Goal: Information Seeking & Learning: Compare options

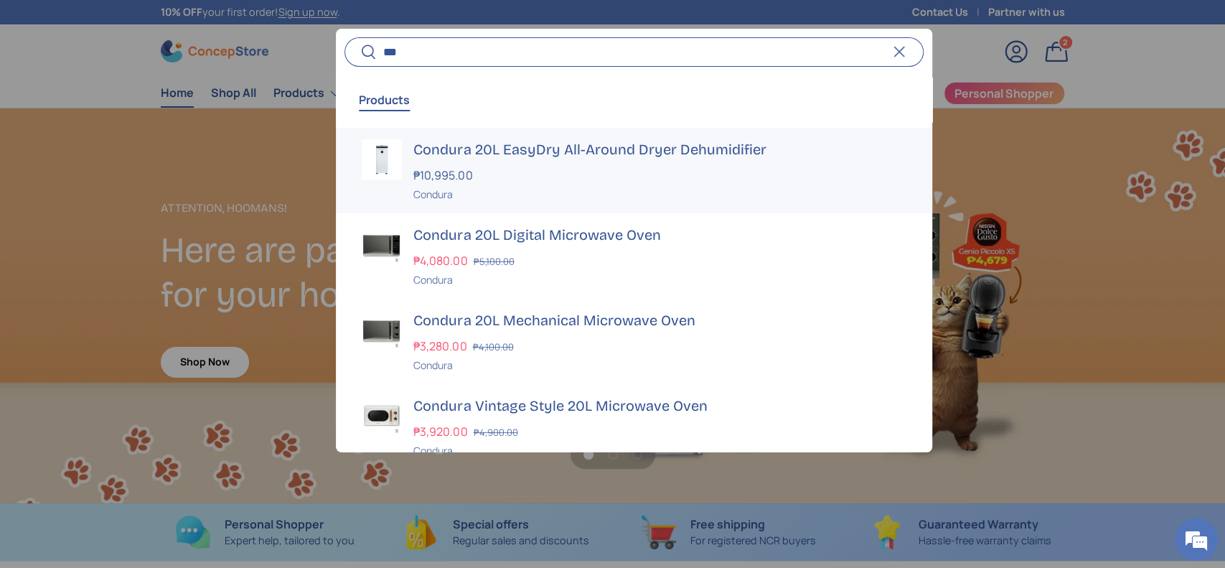
type input "***"
click at [558, 171] on div "₱10,995.00" at bounding box center [659, 174] width 492 height 17
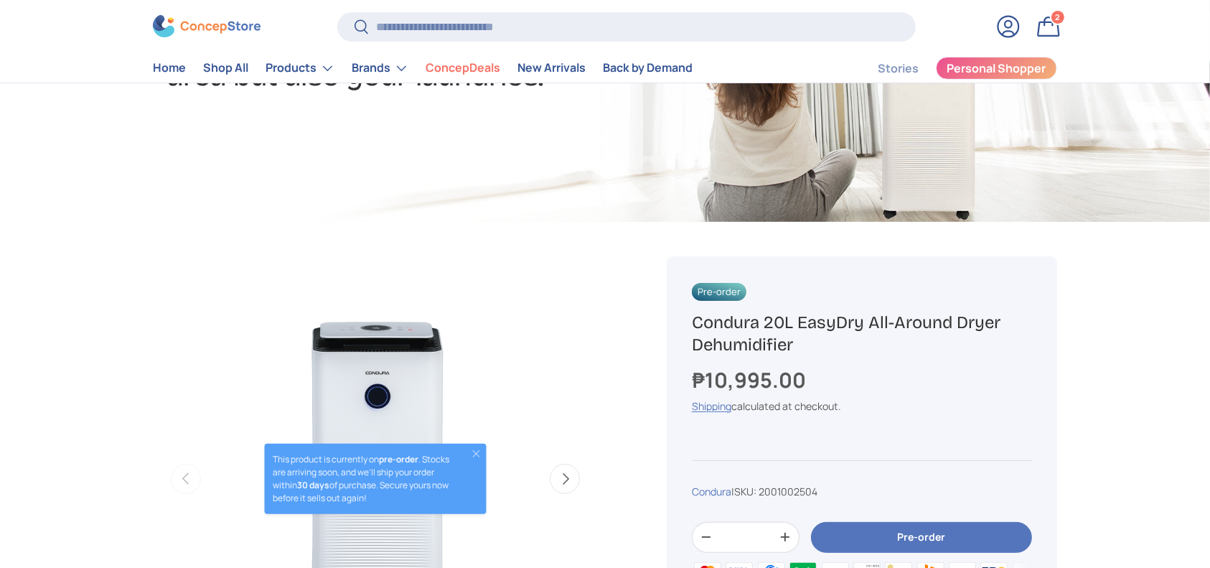
drag, startPoint x: 0, startPoint y: 0, endPoint x: 681, endPoint y: 326, distance: 755.1
click at [681, 326] on div "Pre-order Condura 20L EasyDry All-Around Dryer Dehumidifier ₱10,995.00 Unit pri…" at bounding box center [862, 476] width 390 height 441
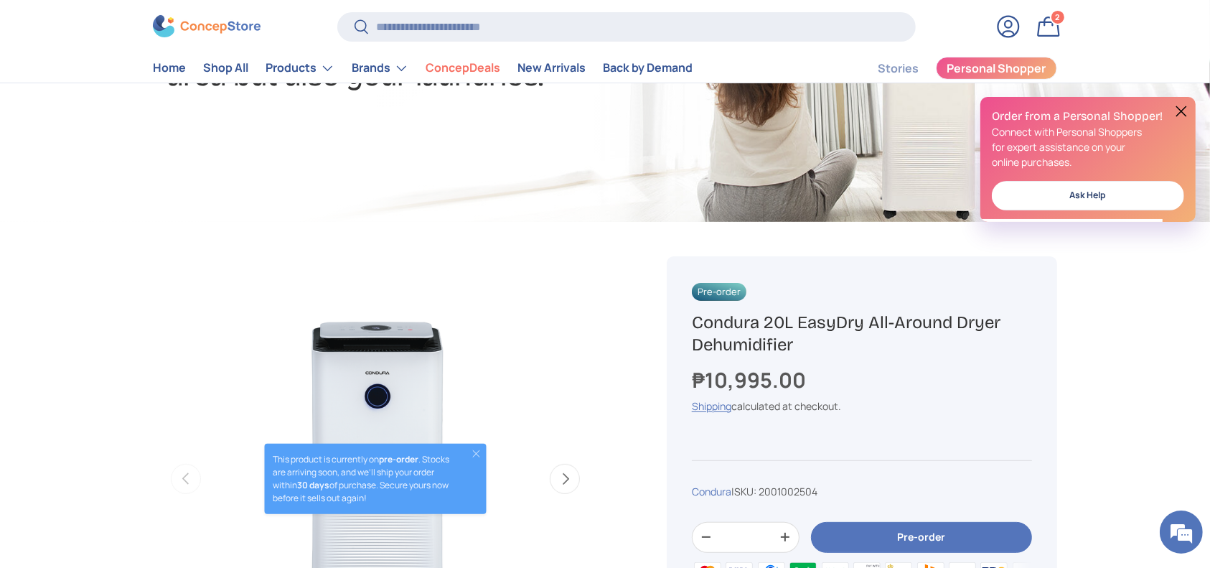
click at [811, 491] on span "2001002504" at bounding box center [787, 491] width 59 height 14
copy span "2001002504"
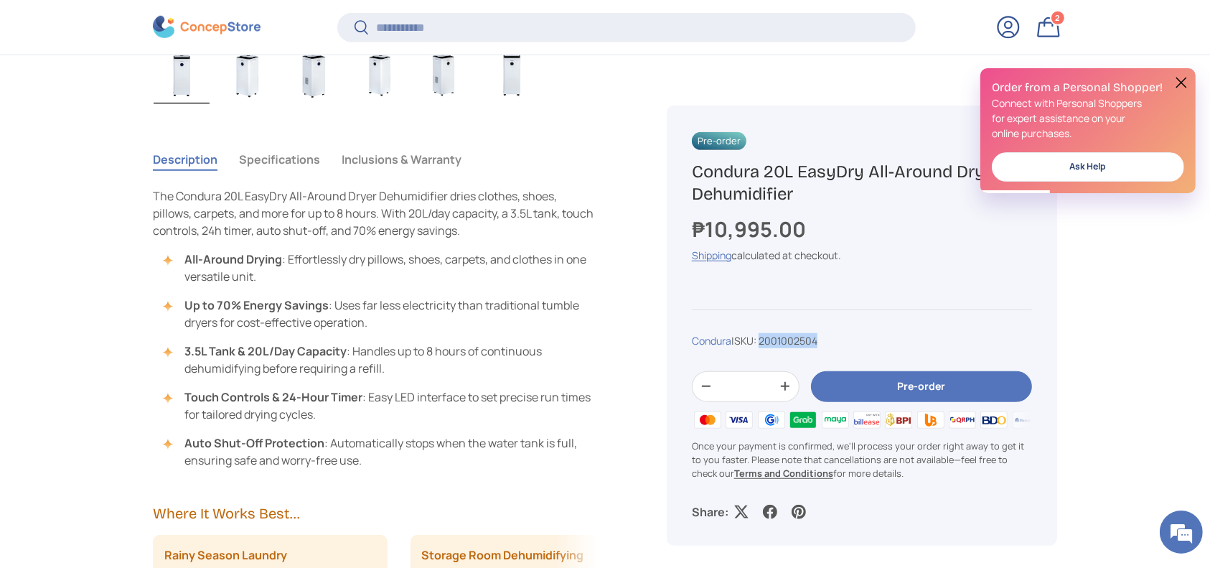
scroll to position [953, 0]
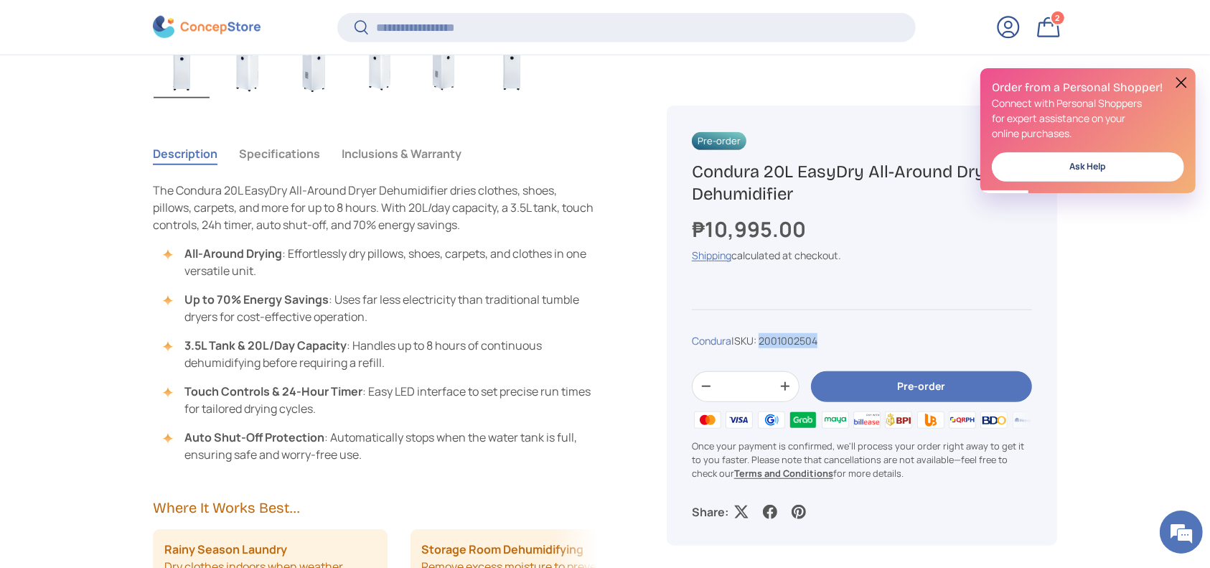
click at [283, 155] on button "Specifications" at bounding box center [279, 153] width 81 height 33
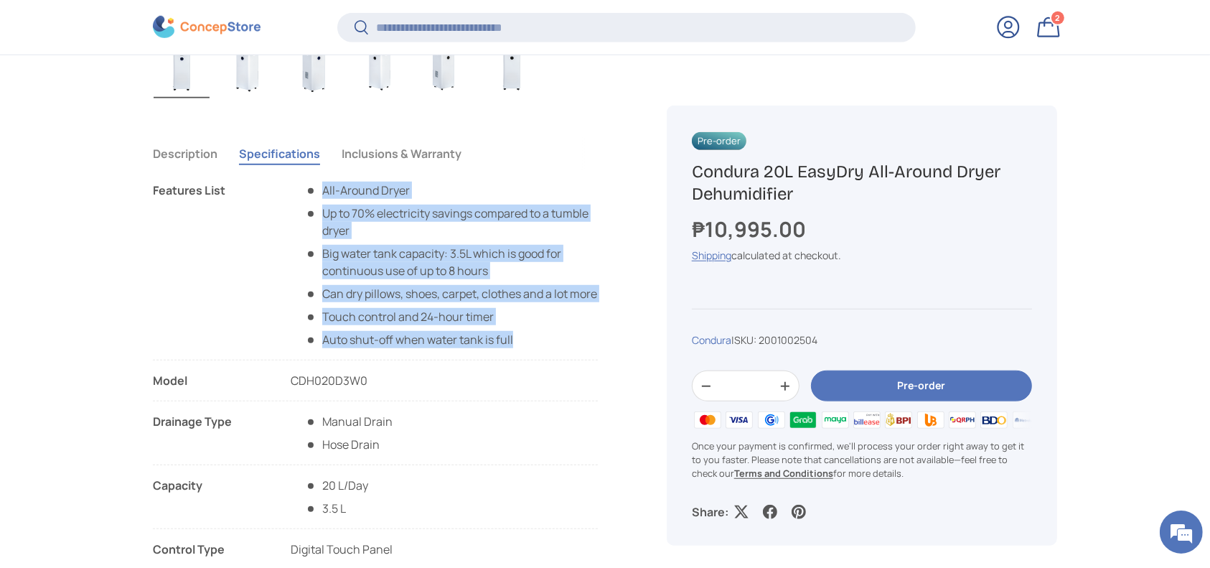
copy ul "All-Around Dryer​ Up to 70% electricity savings compared to a tumble dryer Big …"
drag, startPoint x: 529, startPoint y: 364, endPoint x: 286, endPoint y: 189, distance: 299.5
click at [286, 189] on li "Features List All-Around Dryer​ Up to 70% electricity savings compared to a tum…" at bounding box center [375, 271] width 445 height 179
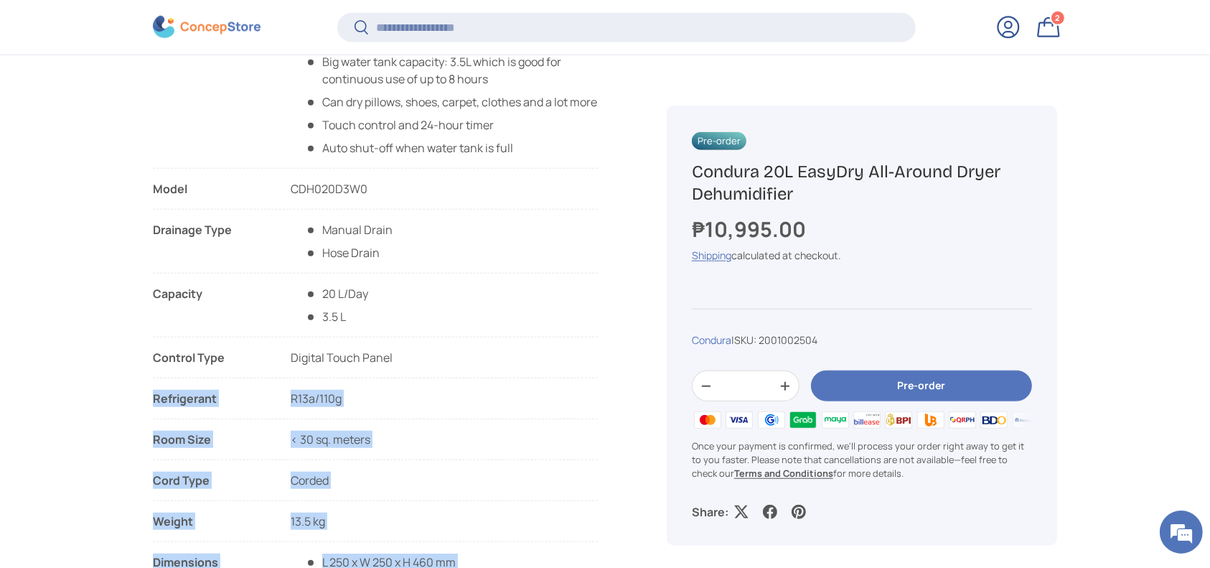
scroll to position [1240, 0]
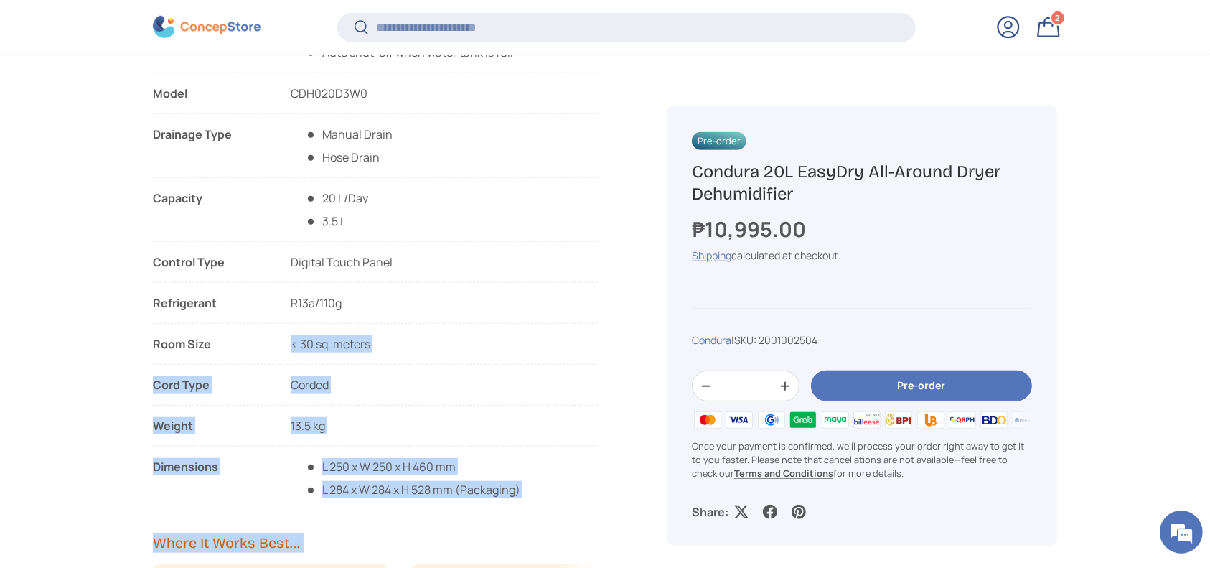
drag, startPoint x: 164, startPoint y: 204, endPoint x: 357, endPoint y: 344, distance: 238.4
click at [385, 352] on li "Room Size < 30 sq. meters" at bounding box center [375, 343] width 445 height 17
drag, startPoint x: 150, startPoint y: 103, endPoint x: 332, endPoint y: 311, distance: 276.1
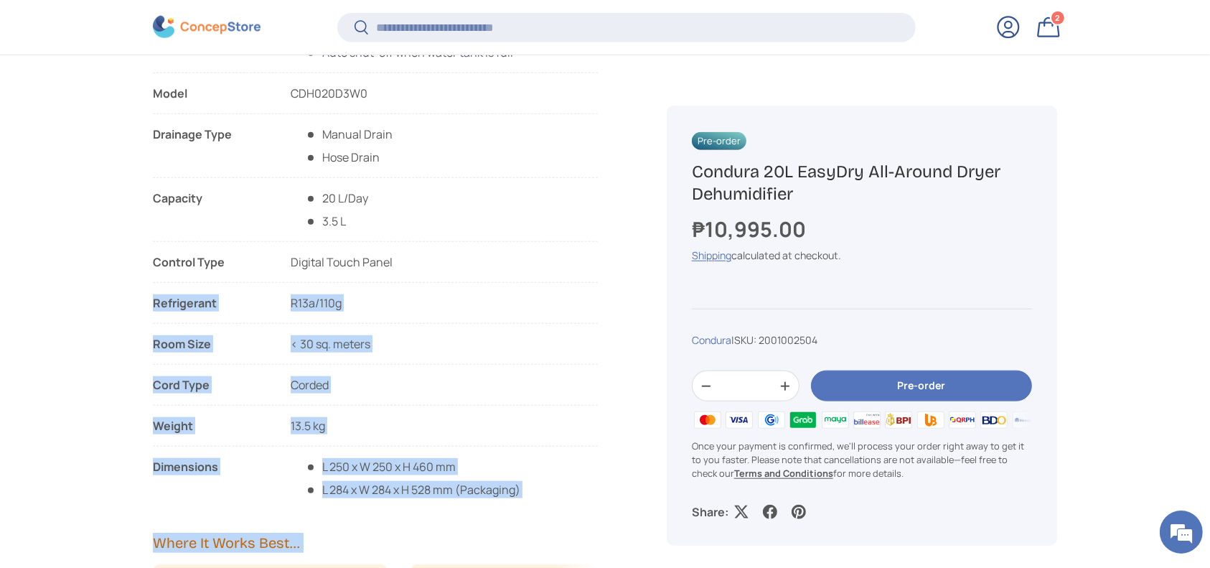
click at [435, 364] on li "Refrigerant R13a/110g Room Size < 30 sq. meters" at bounding box center [375, 329] width 445 height 70
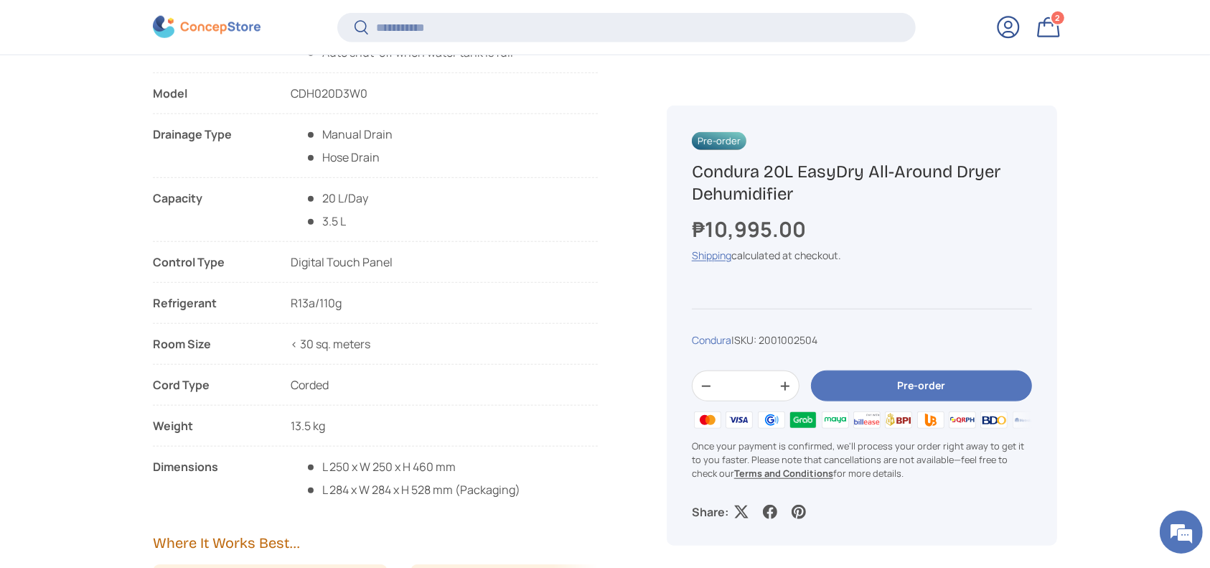
copy ul "Model CDH020D3W0 Drainage Type Manual Drain Hose Drain Capacity 20 L/Day 3.5 L …"
drag, startPoint x: 344, startPoint y: 437, endPoint x: 156, endPoint y: 105, distance: 381.4
click at [156, 105] on ul "Features List All-Around Dryer​ Up to 70% electricity savings compared to a tum…" at bounding box center [375, 196] width 445 height 603
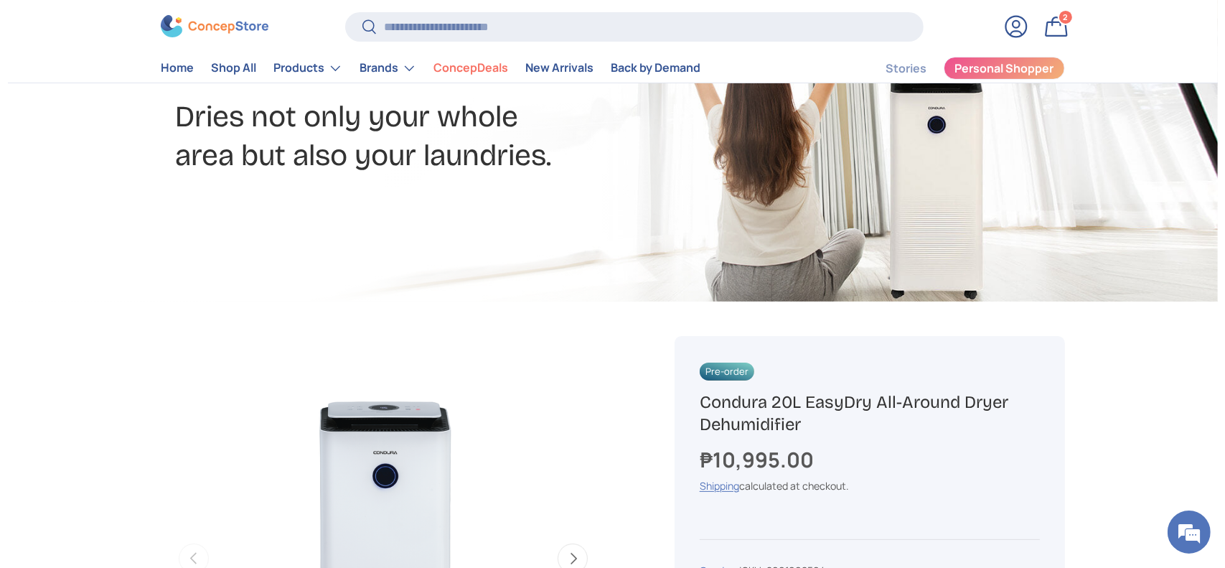
scroll to position [475, 0]
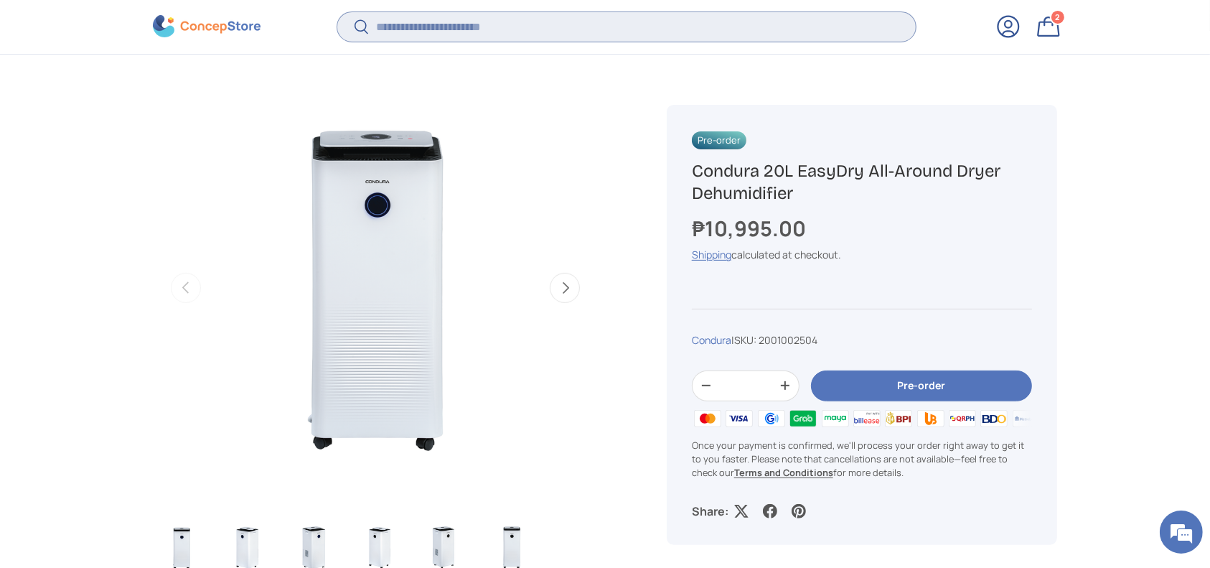
click at [411, 34] on input "Search" at bounding box center [626, 26] width 578 height 29
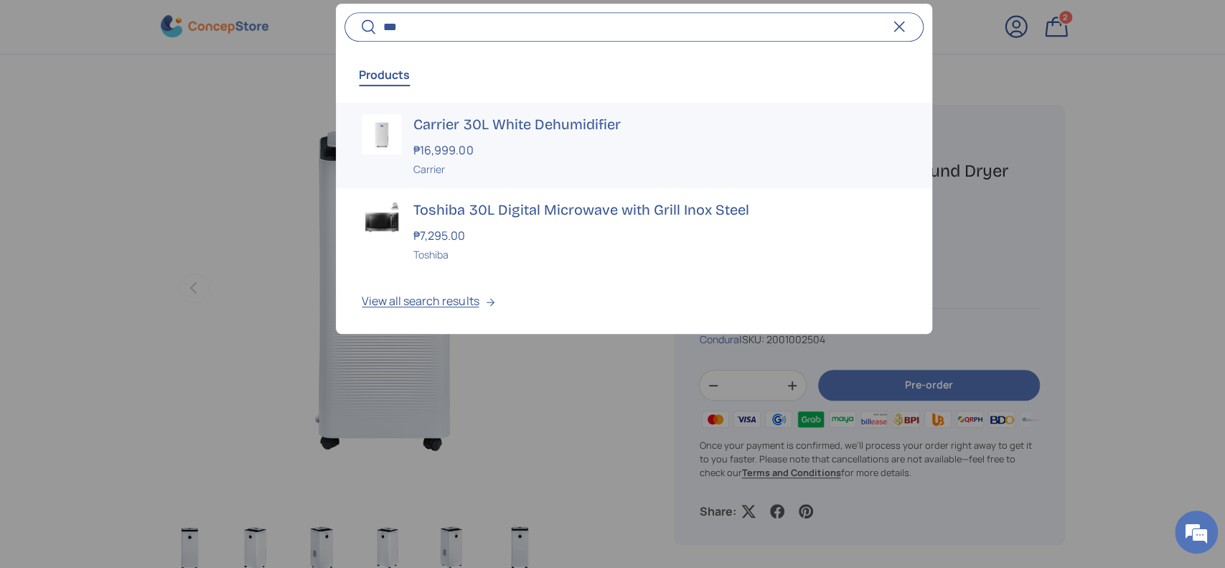
type input "***"
click at [423, 103] on link "Carrier 30L White Dehumidifier ₱16,999.00 Unit price / Unavailable Carrier" at bounding box center [634, 145] width 596 height 85
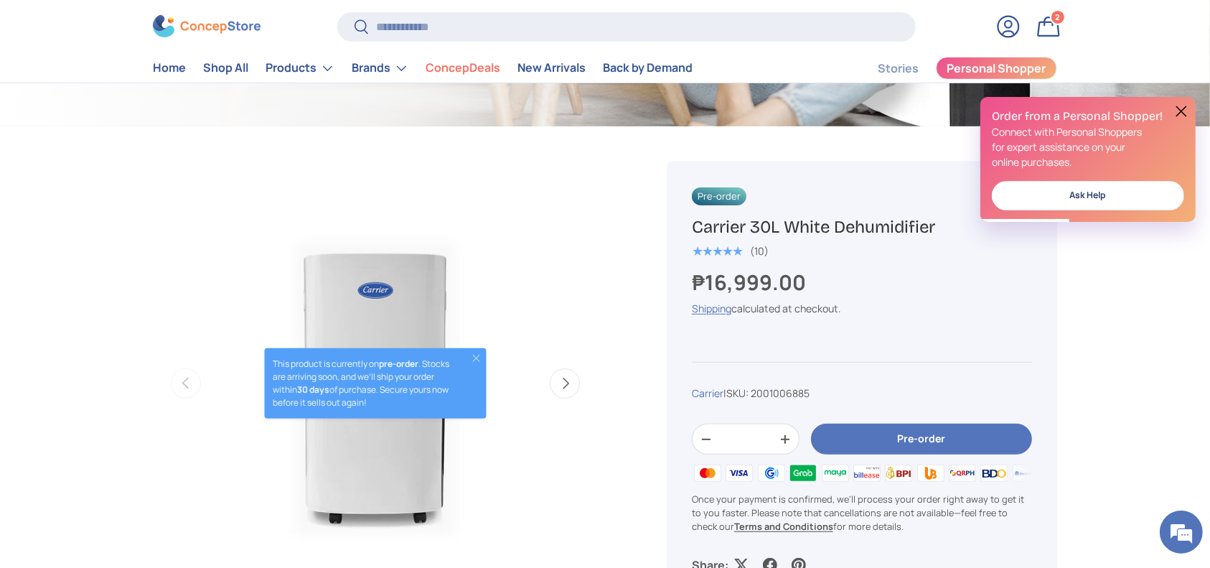
copy h1 "Carrier 30L White Dehumidifier"
drag, startPoint x: 953, startPoint y: 232, endPoint x: 689, endPoint y: 227, distance: 264.1
click at [689, 227] on div "Pre-order Carrier 30L White Dehumidifier ★★★★★ (10) ₱16,999.00 Unit price / Una…" at bounding box center [862, 380] width 390 height 438
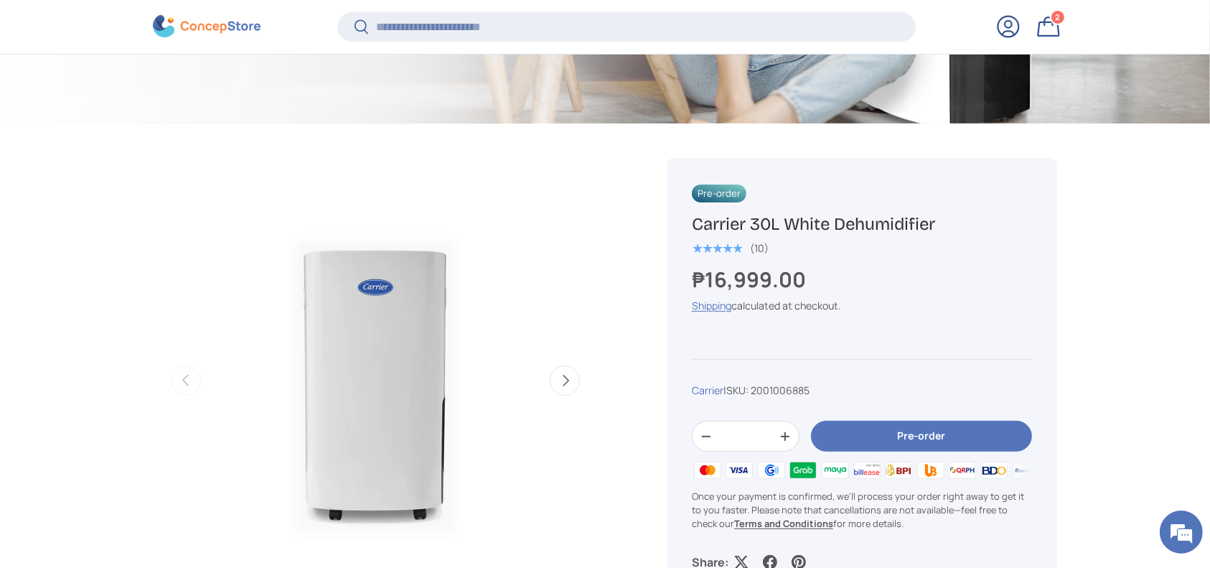
scroll to position [666, 0]
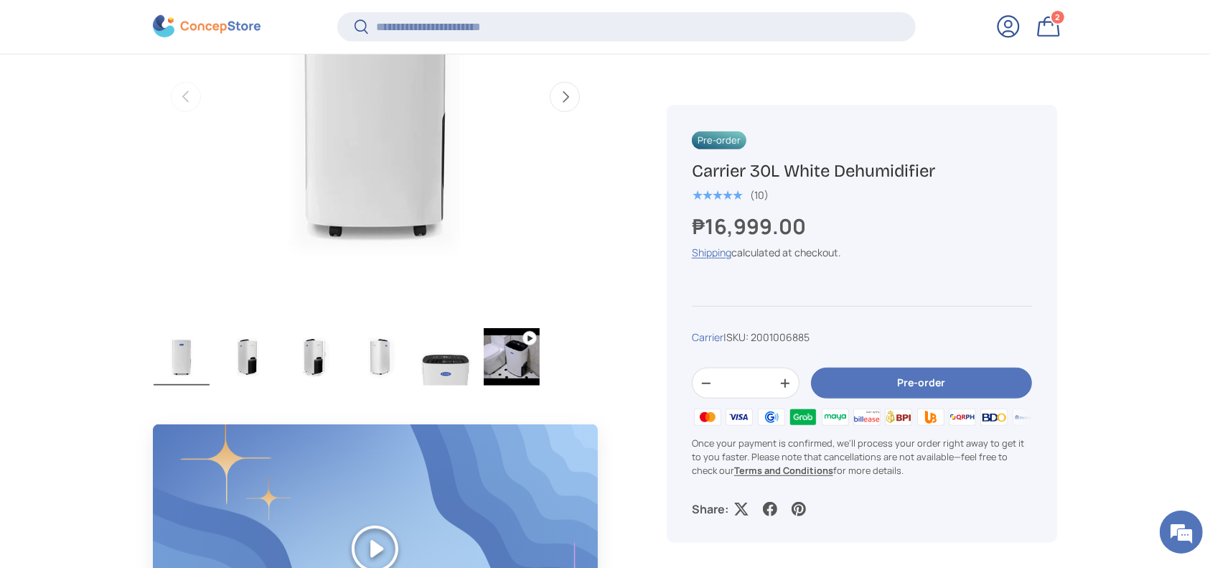
click at [792, 333] on span "2001006885" at bounding box center [780, 337] width 59 height 14
copy span "2001006885"
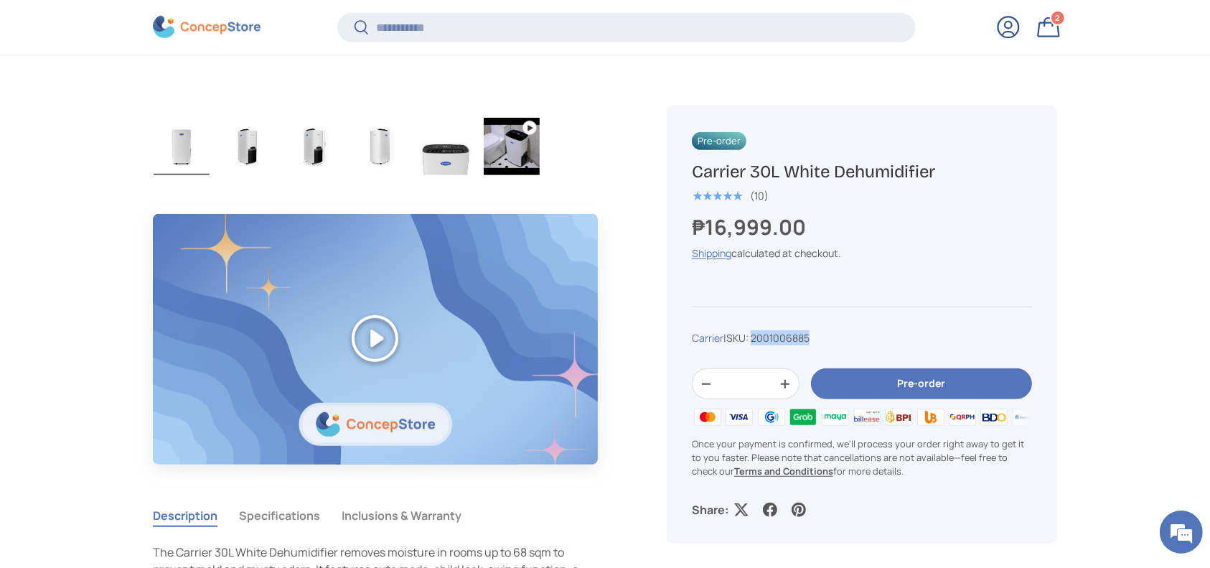
scroll to position [1049, 0]
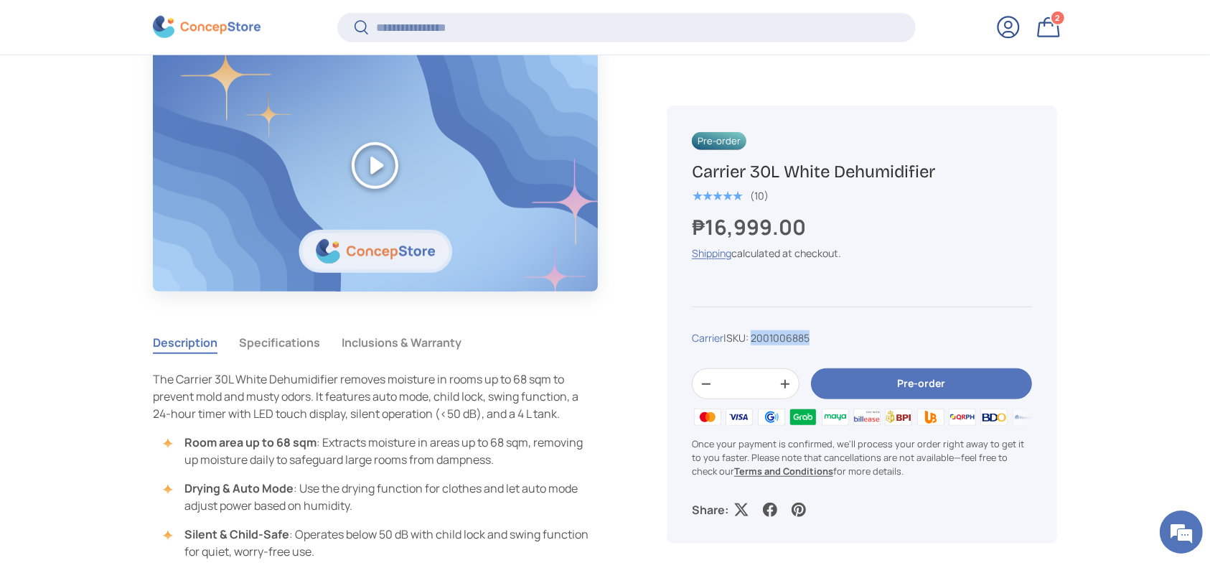
click at [288, 348] on button "Specifications" at bounding box center [279, 342] width 81 height 33
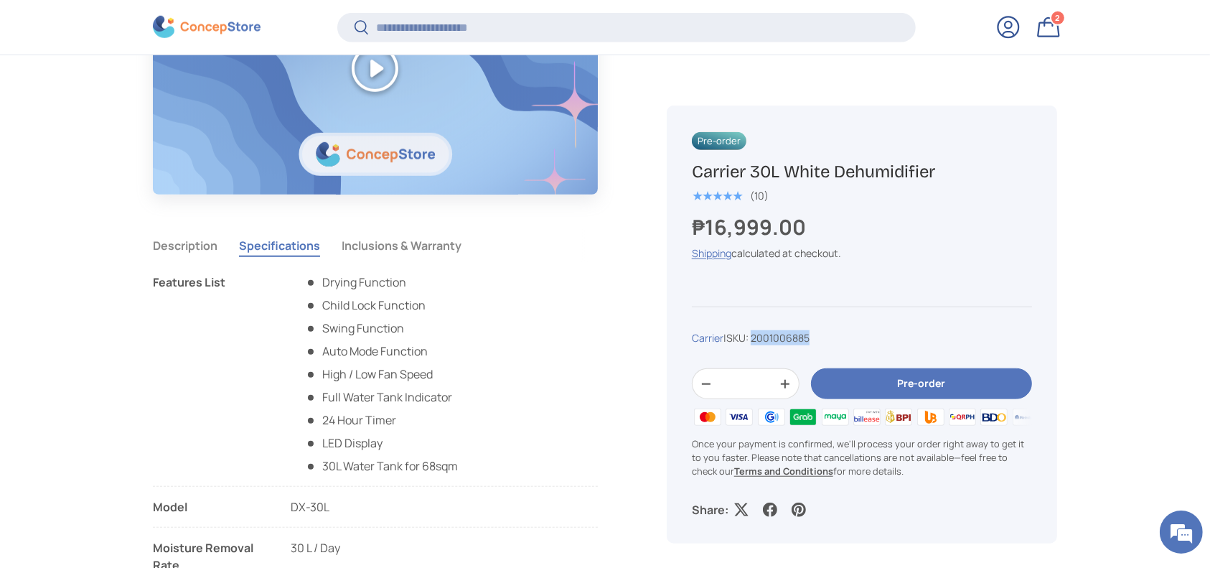
scroll to position [1240, 0]
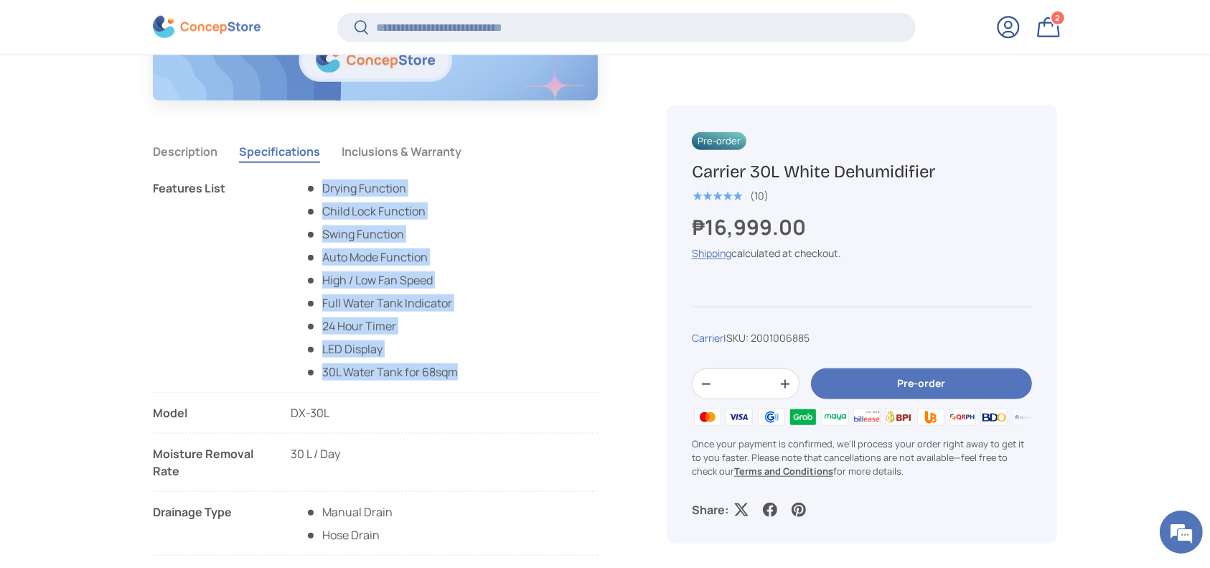
copy ul "Drying Function Child Lock Function Swing Function Auto Mode Function High / Lo…"
drag, startPoint x: 486, startPoint y: 373, endPoint x: 316, endPoint y: 186, distance: 253.0
click at [316, 186] on li "Features List Drying Function Child Lock Function Swing Function Auto Mode Func…" at bounding box center [375, 285] width 445 height 213
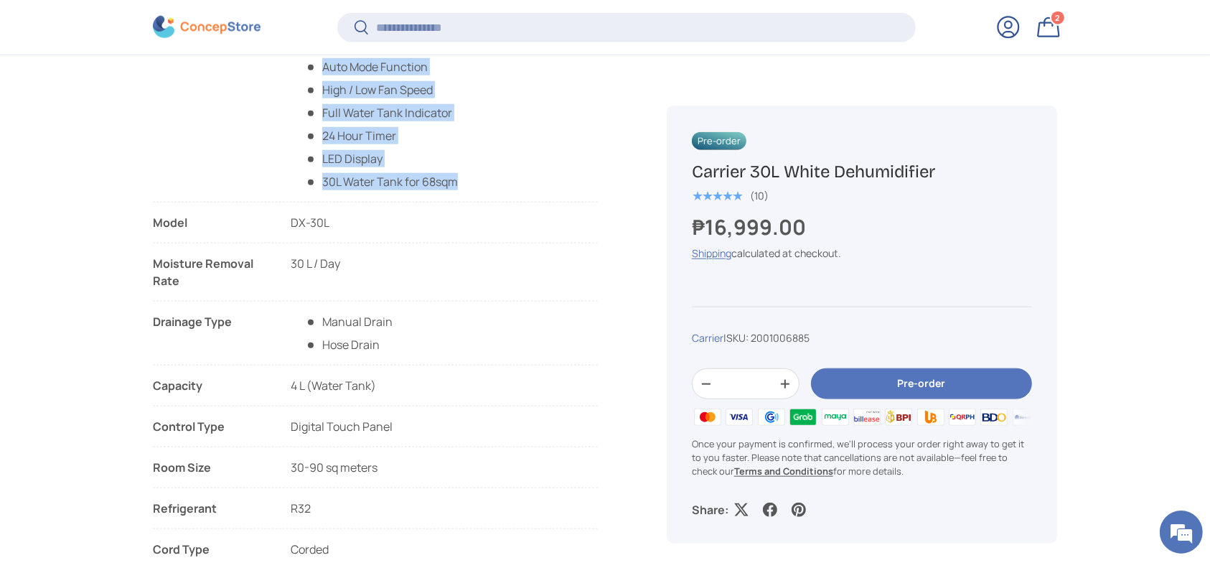
scroll to position [1431, 0]
drag, startPoint x: 151, startPoint y: 215, endPoint x: 210, endPoint y: 300, distance: 103.1
click at [372, 359] on li "Drainage Type Manual Drain Hose Drain" at bounding box center [375, 337] width 445 height 52
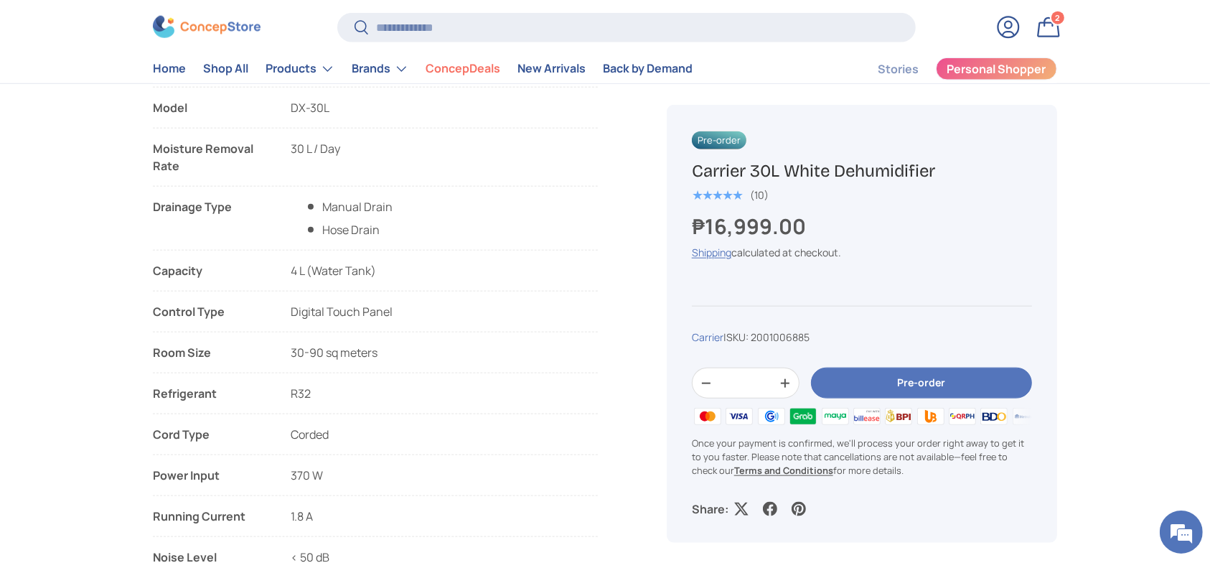
scroll to position [1530, 0]
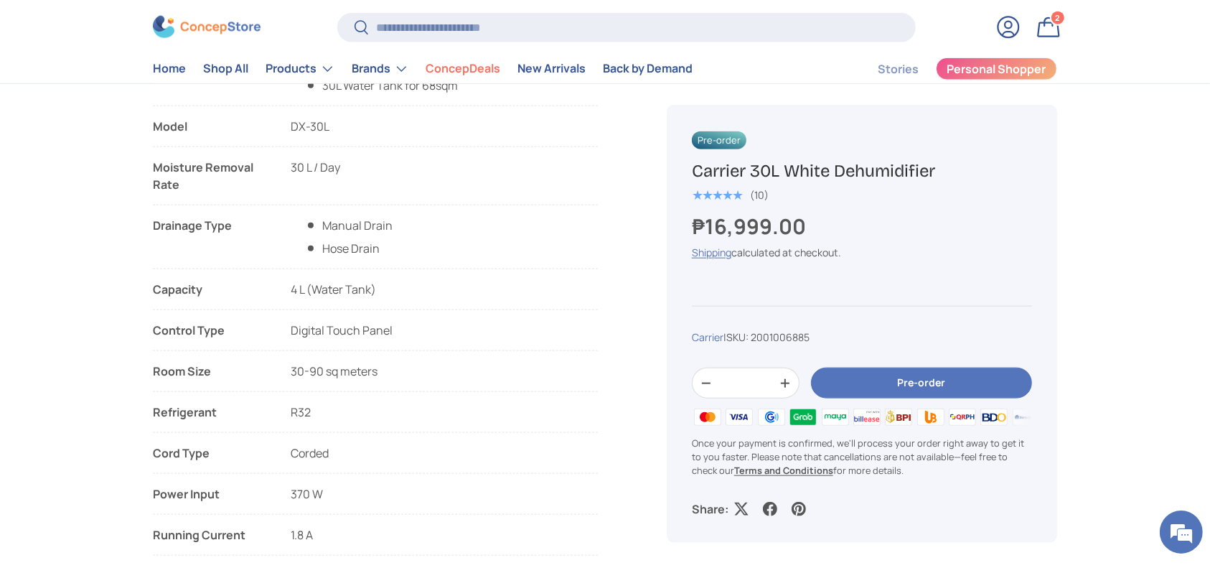
copy ul "Model DX-30L Moisture Removal Rate 30 L / Day Drainage Type Manual Drain Hose D…"
drag, startPoint x: 361, startPoint y: 385, endPoint x: 154, endPoint y: 116, distance: 339.8
click at [154, 116] on ul "Features List Drying Function Child Lock Function Swing Function Auto Mode Func…" at bounding box center [375, 259] width 445 height 732
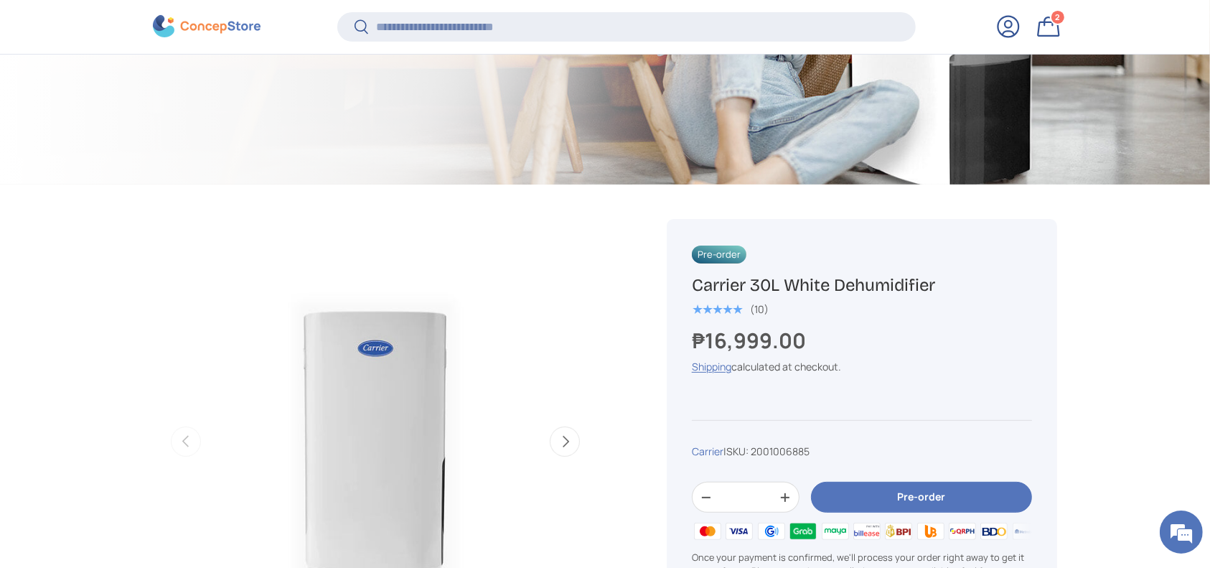
scroll to position [379, 0]
